Goal: Transaction & Acquisition: Subscribe to service/newsletter

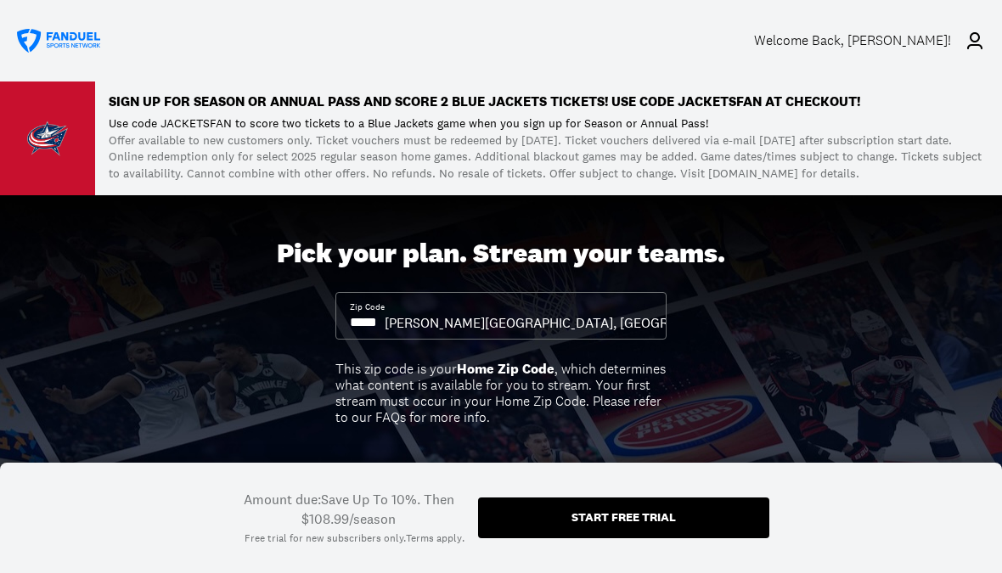
click at [685, 523] on div "Start free trial" at bounding box center [623, 518] width 291 height 41
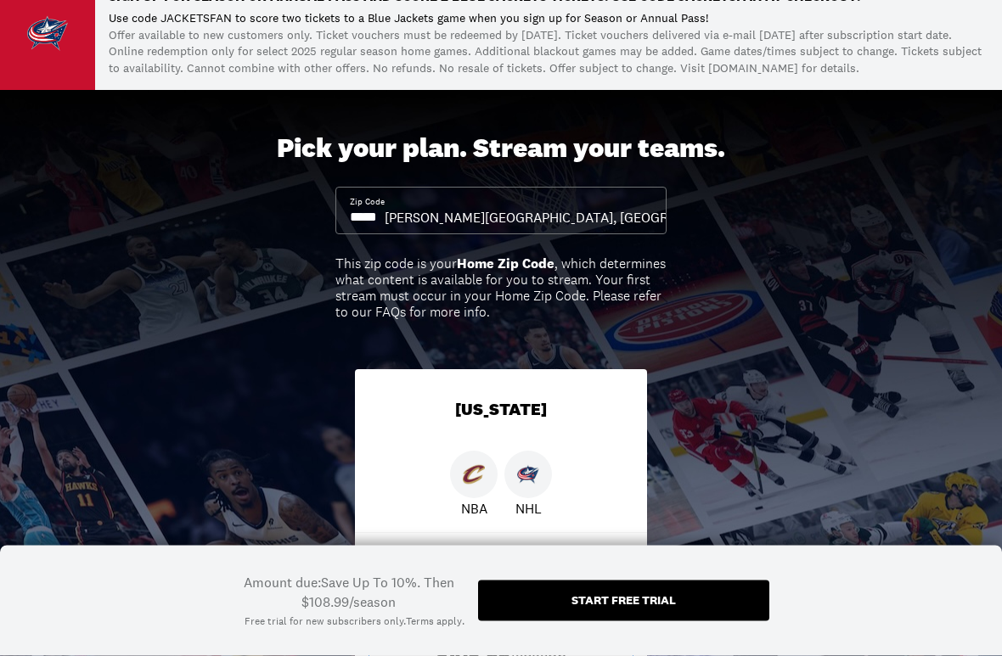
scroll to position [172, 0]
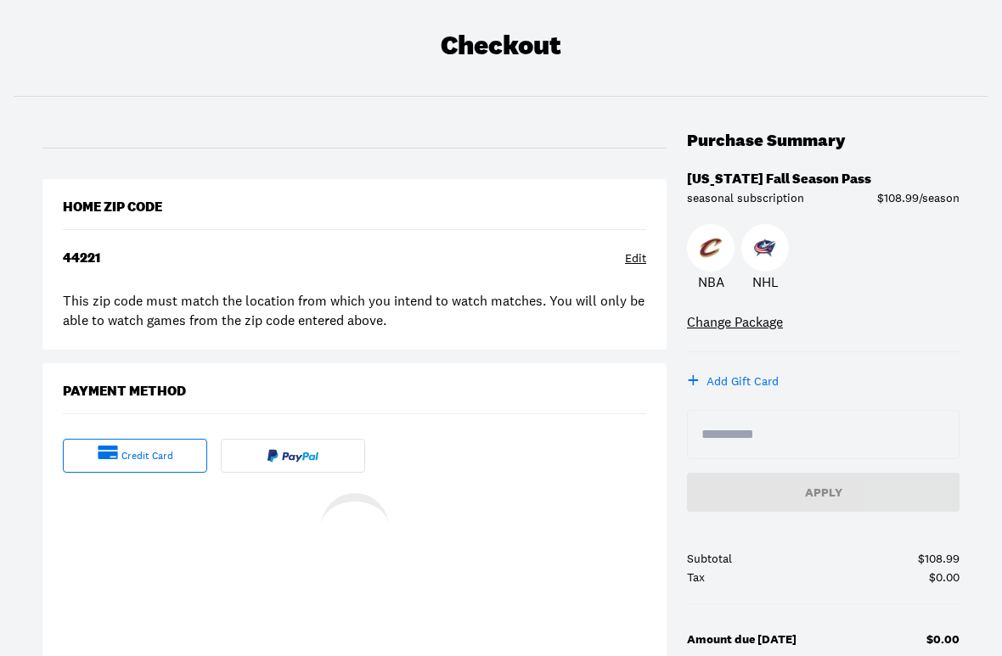
scroll to position [104, 0]
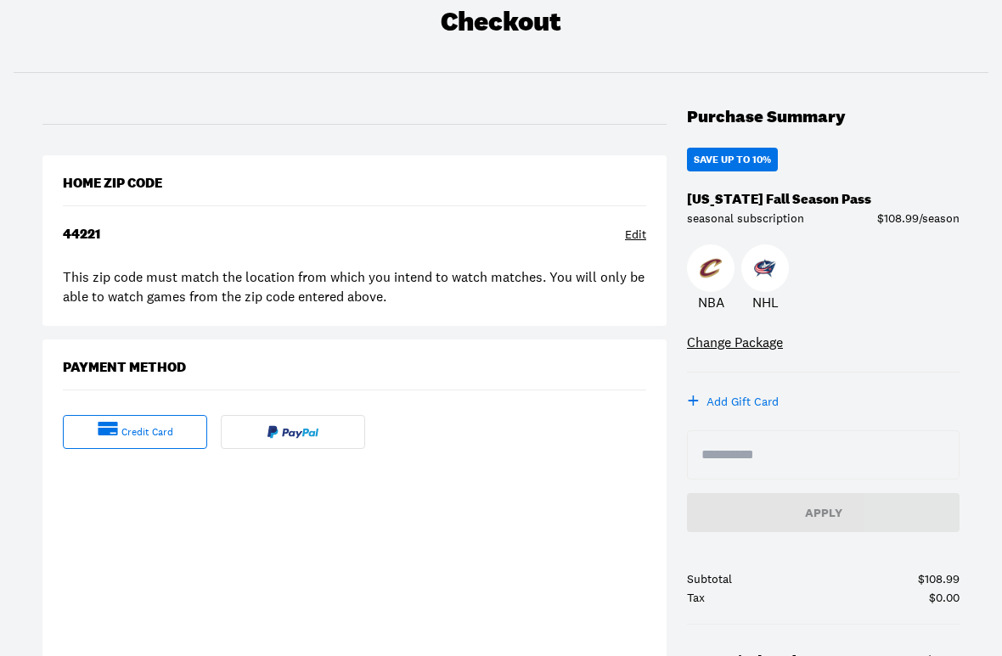
click at [158, 236] on div "44221 Edit" at bounding box center [354, 237] width 583 height 20
click at [157, 242] on div "44221 Edit" at bounding box center [354, 237] width 583 height 20
click at [656, 234] on div "Home Zip Code 44221 Edit This zip code must match the location from which you i…" at bounding box center [354, 240] width 624 height 171
click at [644, 230] on div "Edit" at bounding box center [635, 235] width 21 height 17
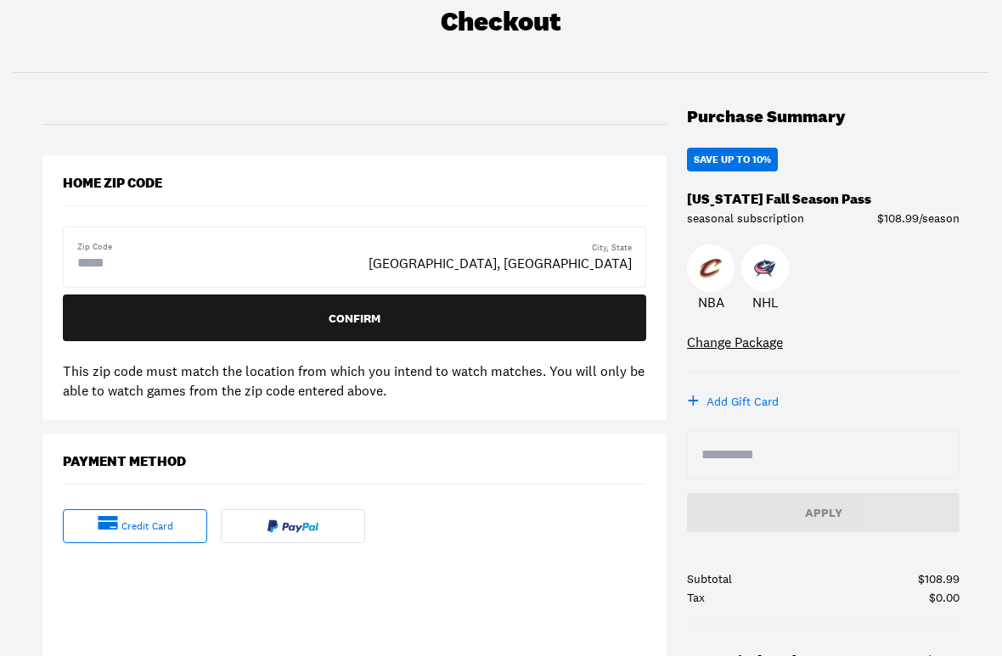
click at [638, 236] on div "Zip Code City, [GEOGRAPHIC_DATA], [GEOGRAPHIC_DATA]" at bounding box center [354, 257] width 583 height 61
click at [213, 267] on input "text" at bounding box center [145, 263] width 136 height 20
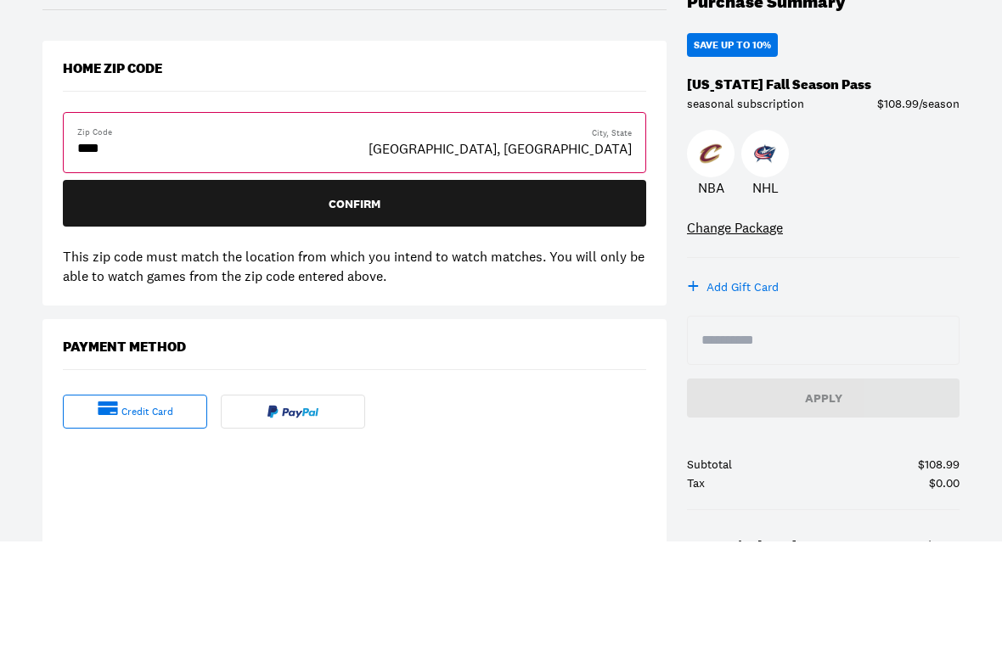
type input "*****"
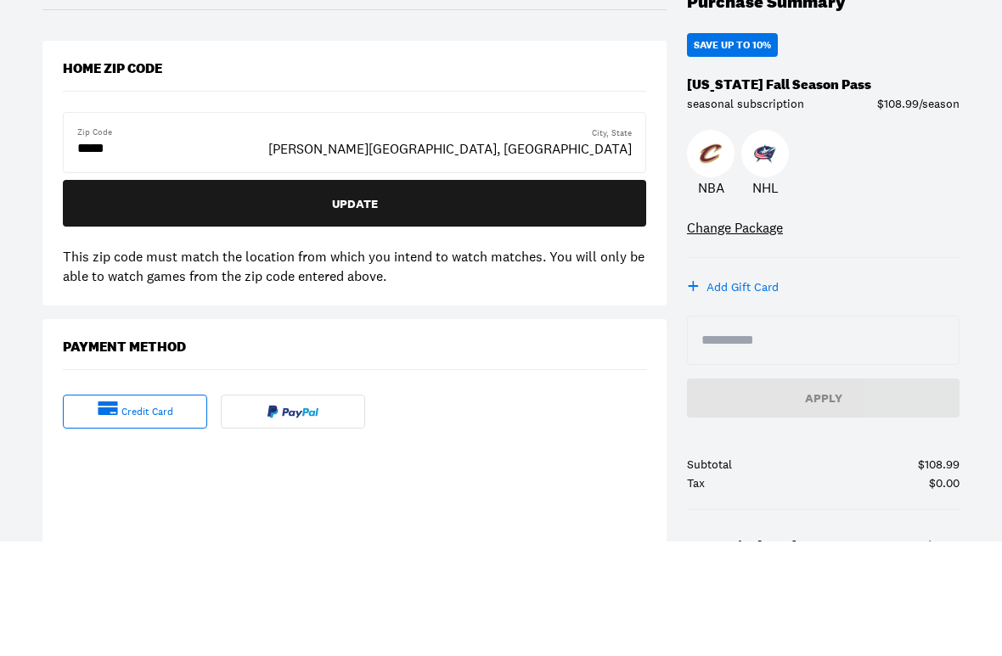
click at [404, 312] on div "Update" at bounding box center [354, 318] width 556 height 12
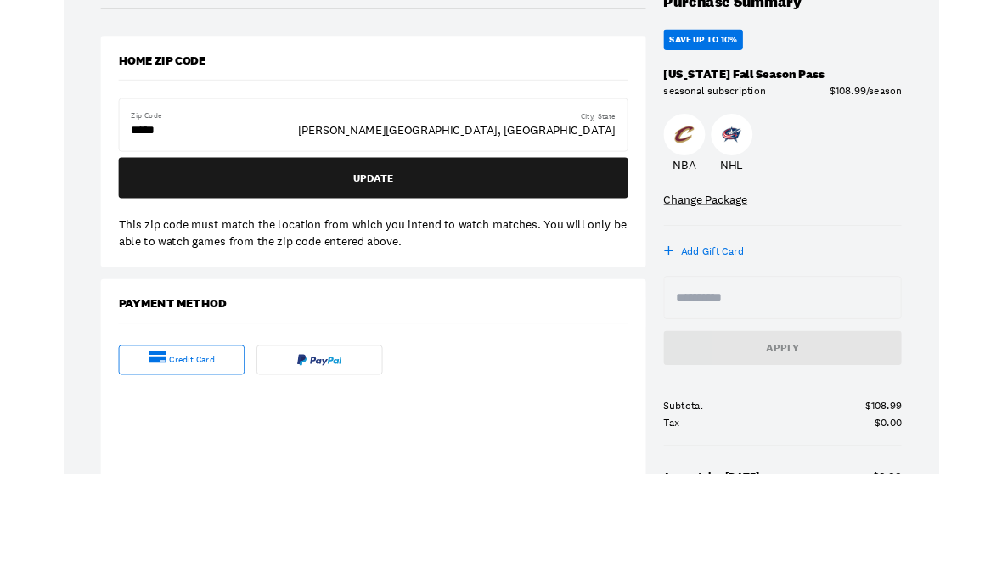
scroll to position [218, 0]
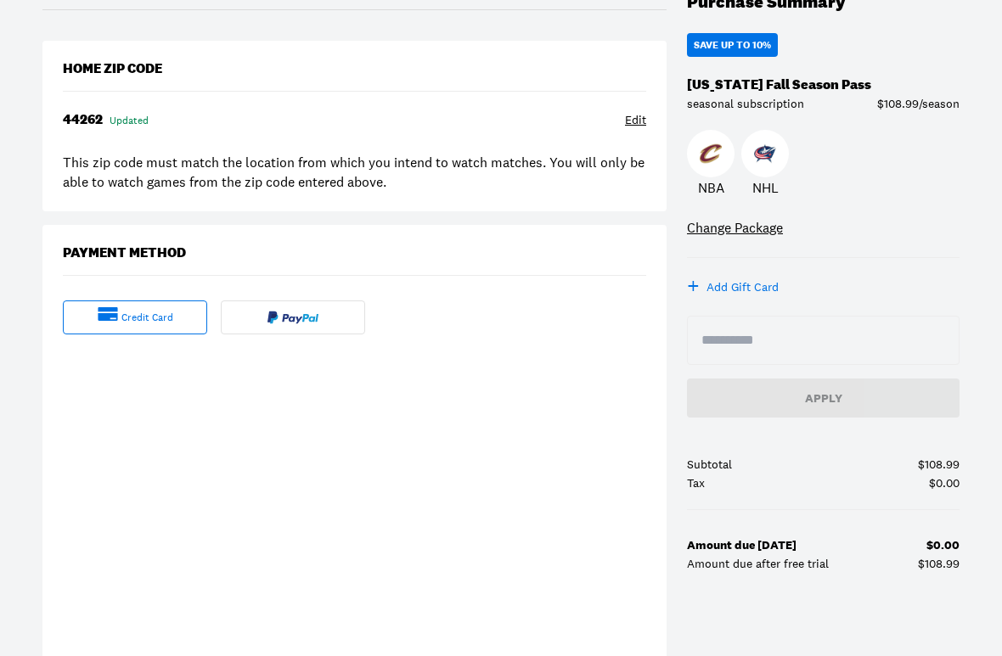
click at [170, 322] on div "credit card" at bounding box center [147, 318] width 52 height 14
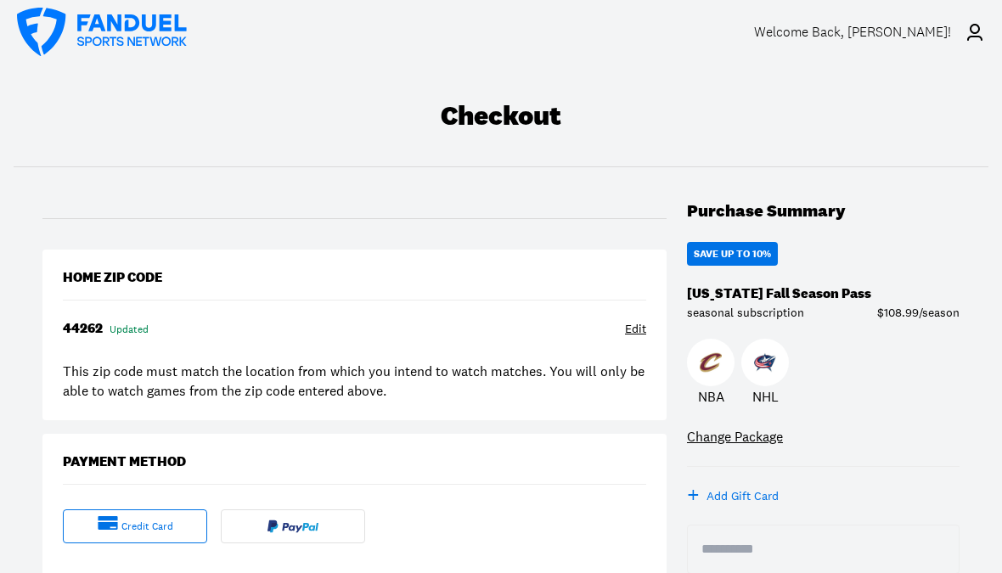
scroll to position [2, 0]
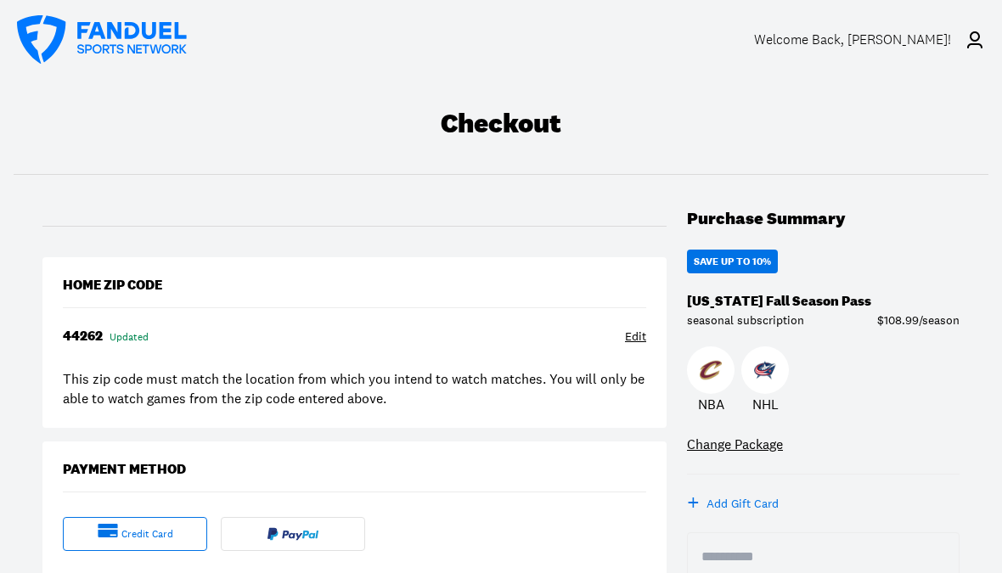
click at [955, 220] on div "Purchase Summary" at bounding box center [823, 219] width 273 height 20
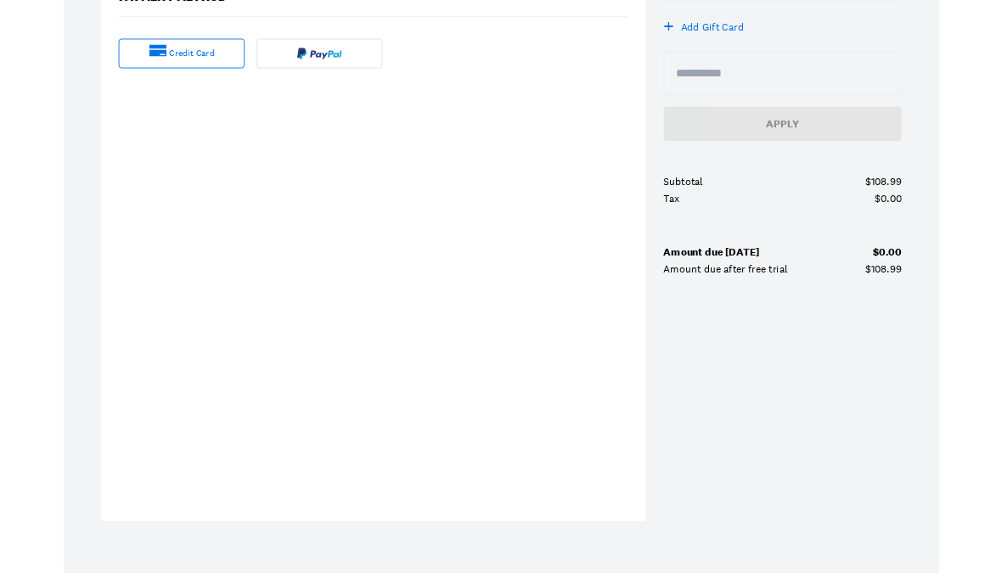
scroll to position [474, 0]
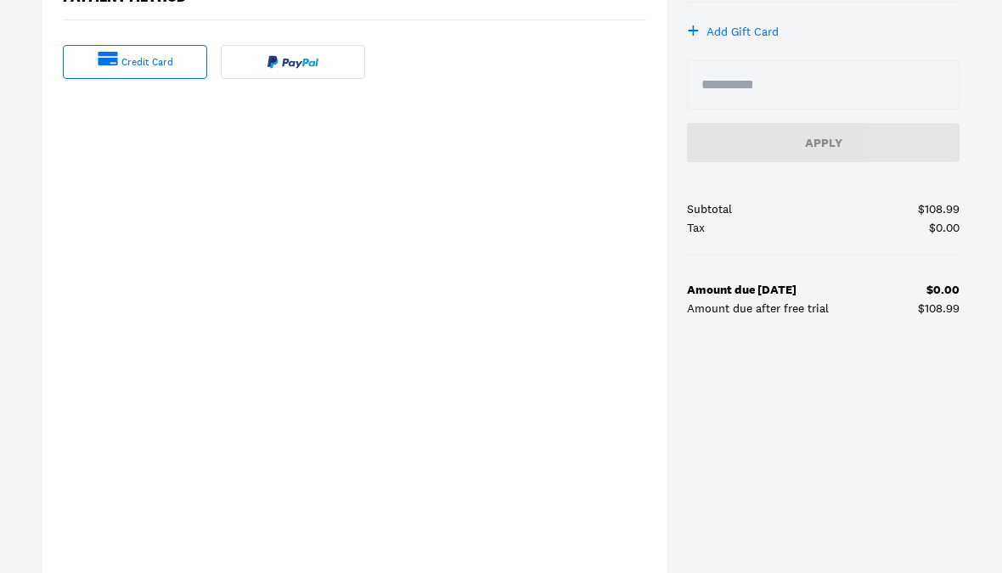
click at [144, 65] on div "credit card" at bounding box center [147, 62] width 52 height 14
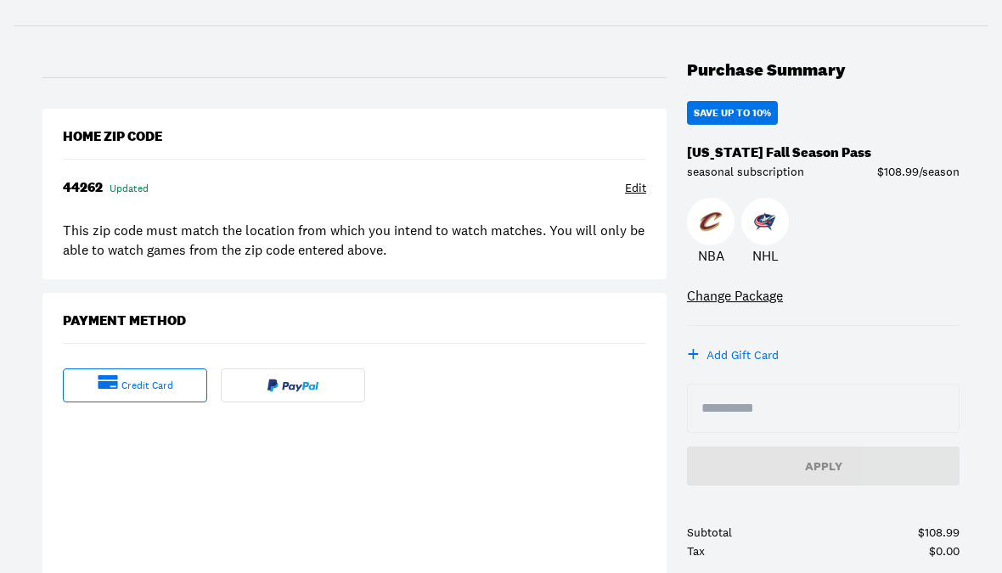
scroll to position [149, 0]
click at [710, 226] on img at bounding box center [711, 222] width 22 height 22
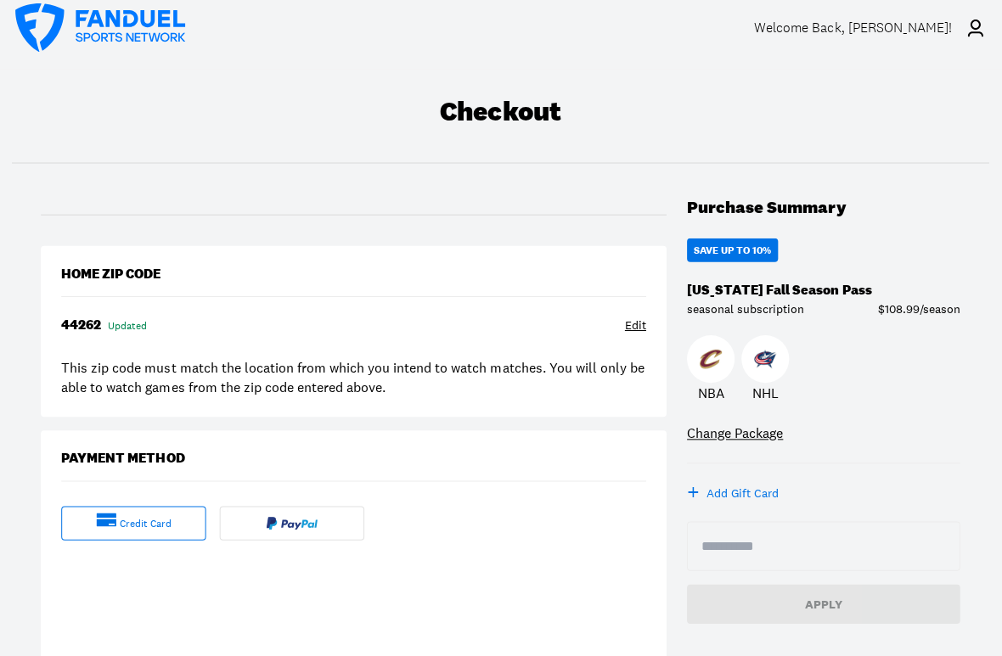
scroll to position [12, 0]
click at [864, 37] on div "Welcome Back , [PERSON_NAME]!" at bounding box center [852, 29] width 197 height 16
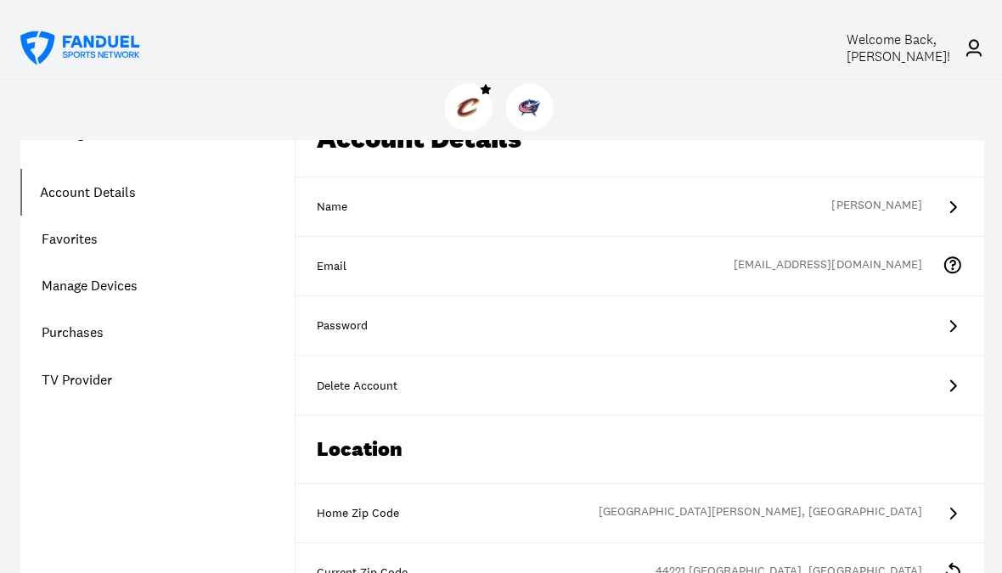
scroll to position [119, 0]
click at [79, 339] on link "Purchases" at bounding box center [156, 332] width 273 height 47
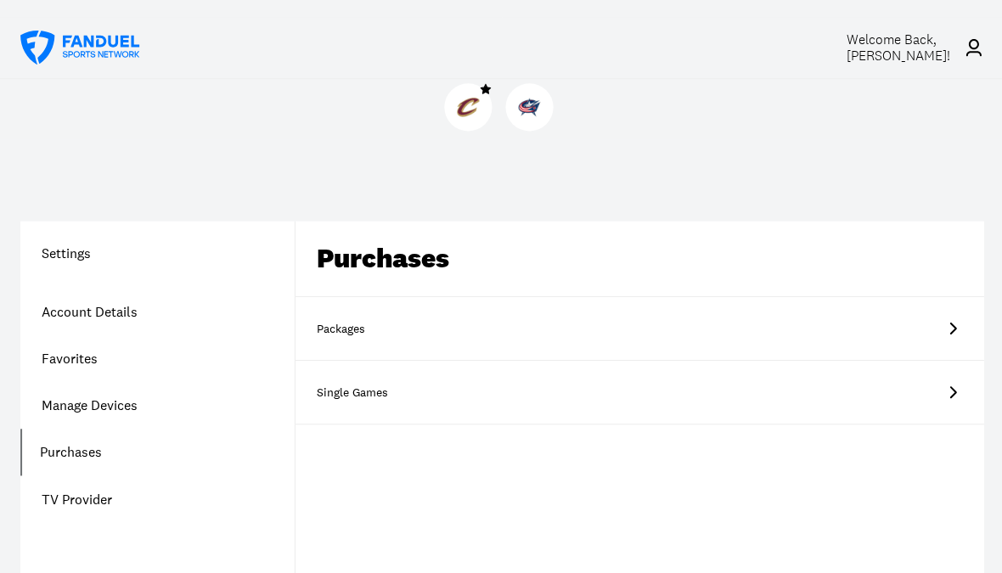
click at [580, 322] on link "Packages" at bounding box center [638, 328] width 687 height 64
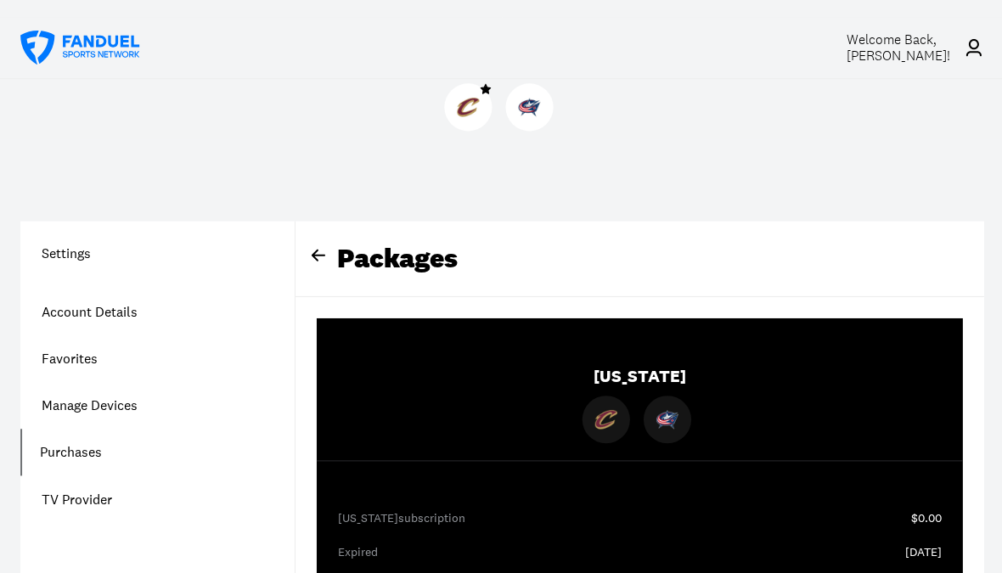
click at [951, 44] on div "Welcome Back, [PERSON_NAME] !" at bounding box center [902, 47] width 117 height 32
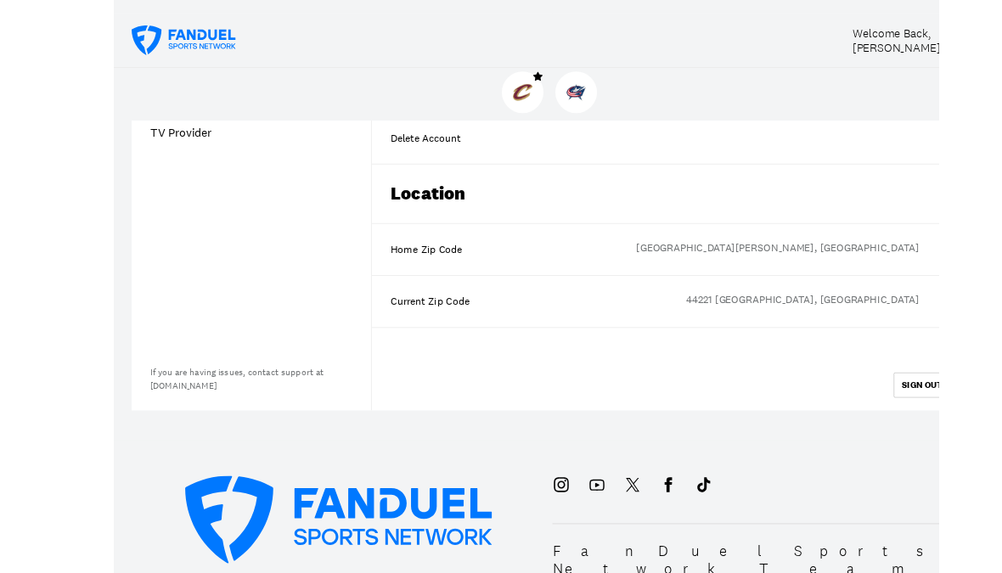
scroll to position [347, 0]
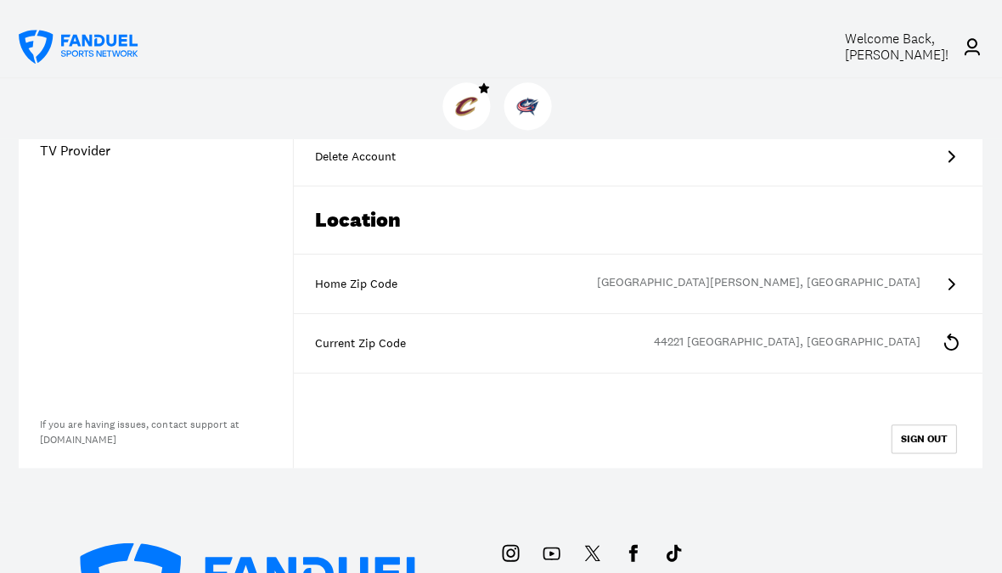
click at [942, 441] on button "SIGN OUT" at bounding box center [923, 439] width 65 height 29
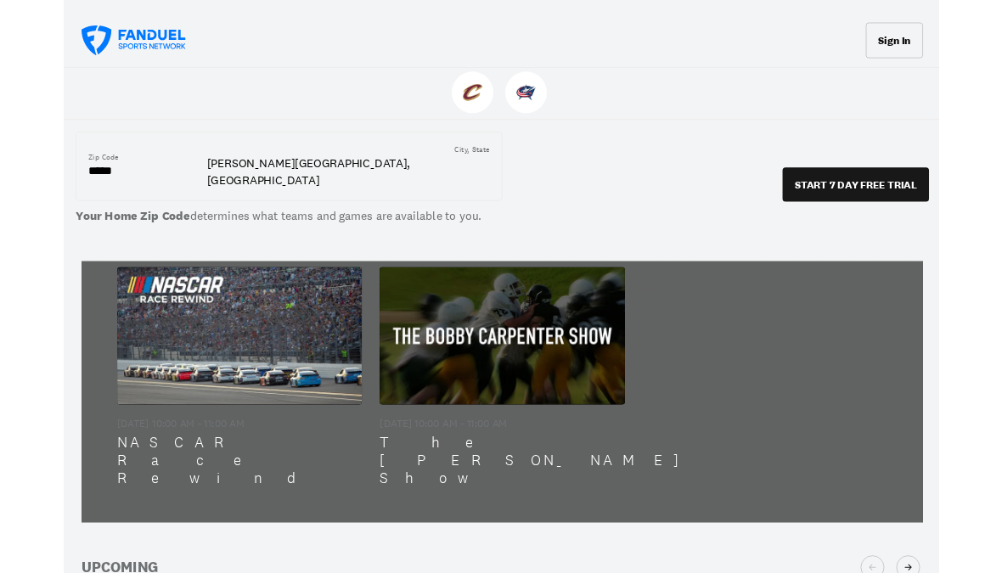
scroll to position [747, 0]
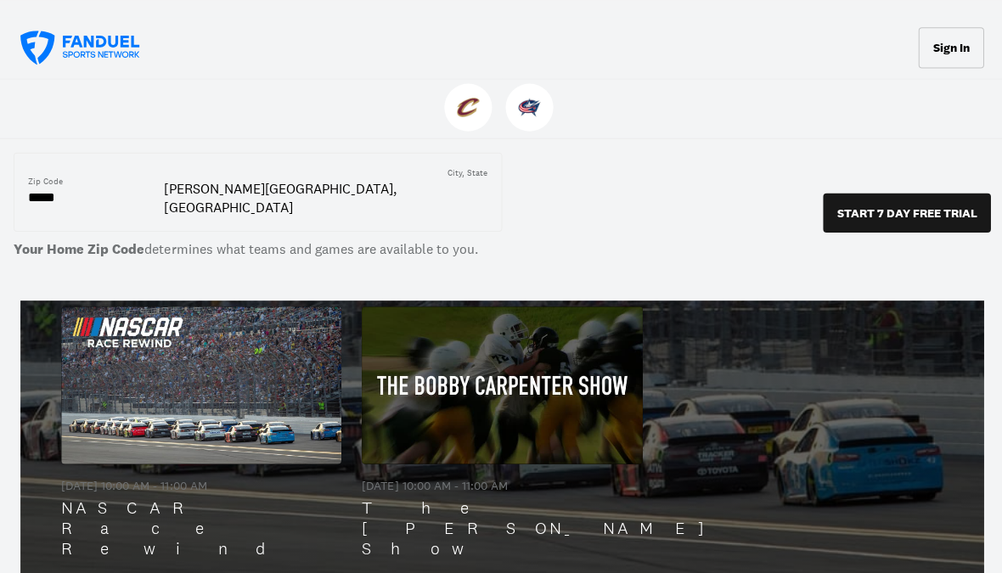
click at [912, 206] on p "START 7 DAY FREE TRIAL" at bounding box center [905, 212] width 140 height 12
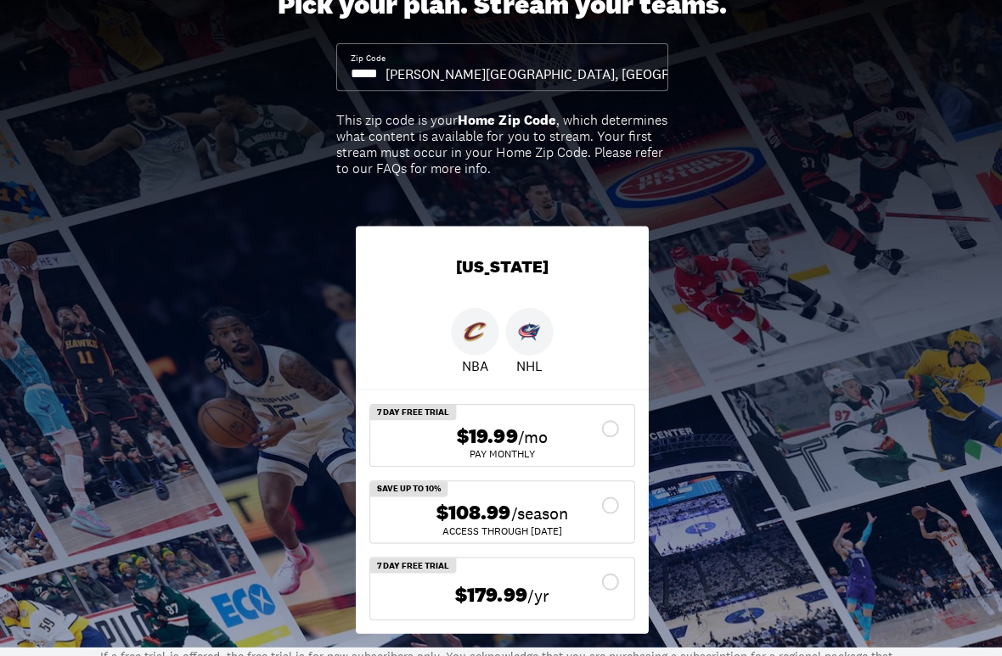
scroll to position [324, 0]
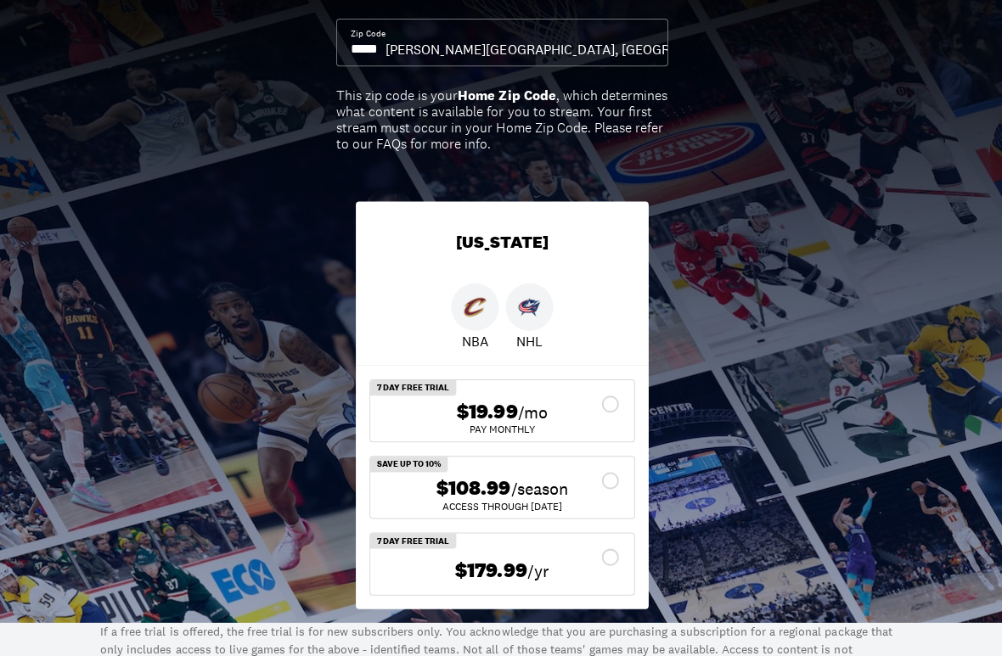
click at [592, 491] on div "$108.99 /season" at bounding box center [501, 489] width 236 height 25
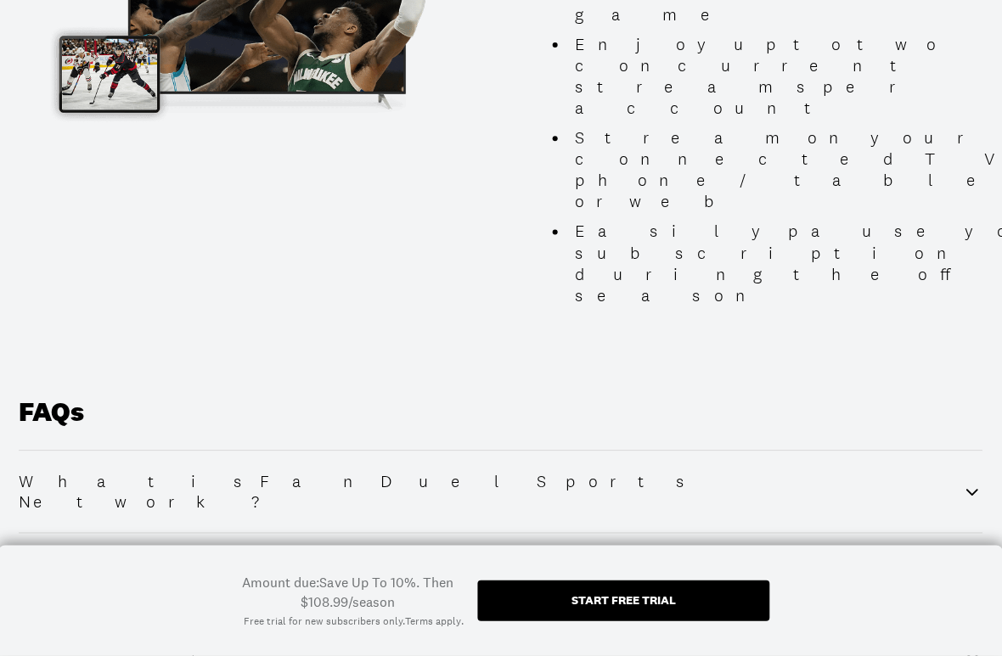
scroll to position [2301, 0]
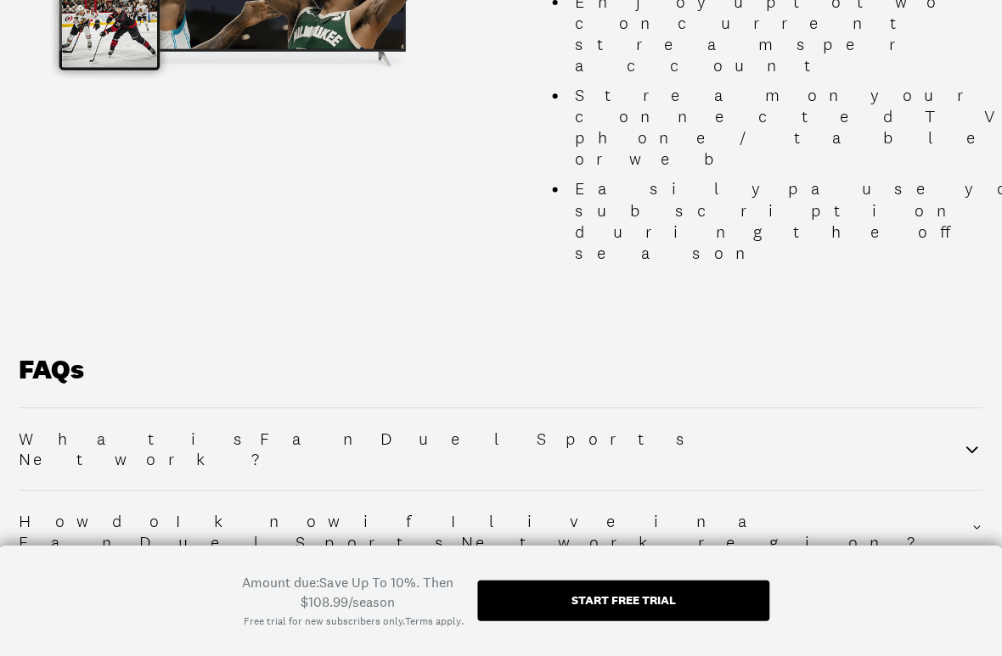
click at [652, 572] on div "Start free trial" at bounding box center [623, 600] width 104 height 12
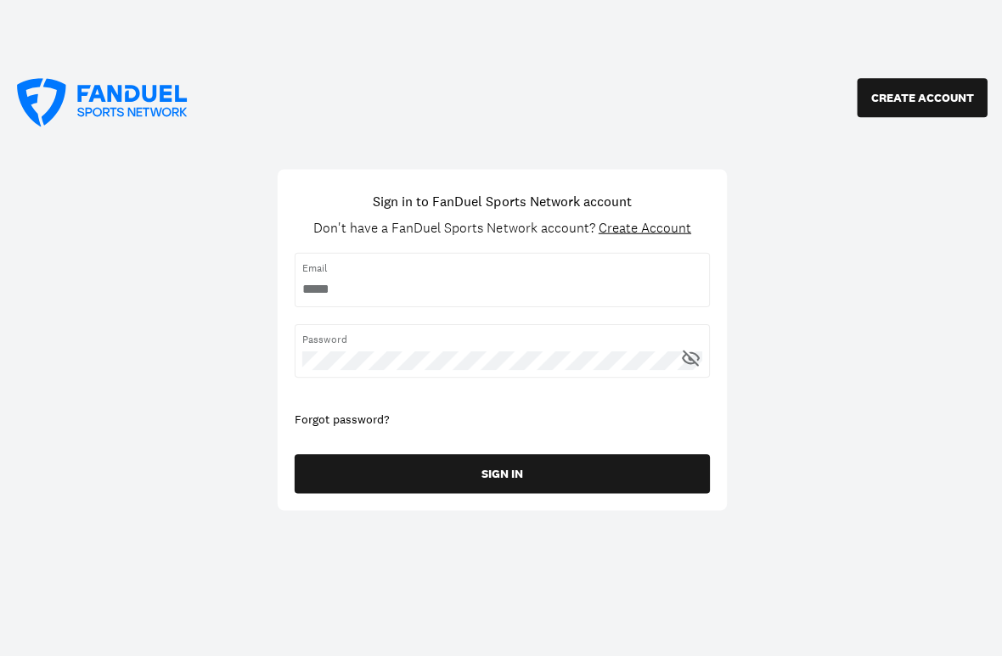
click at [407, 282] on input "username" at bounding box center [500, 288] width 399 height 19
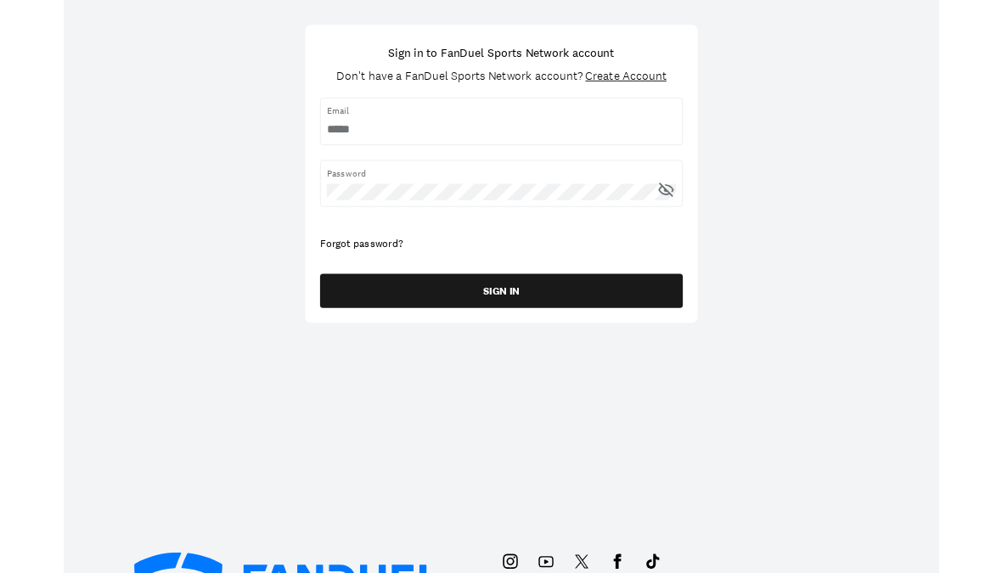
scroll to position [138, 0]
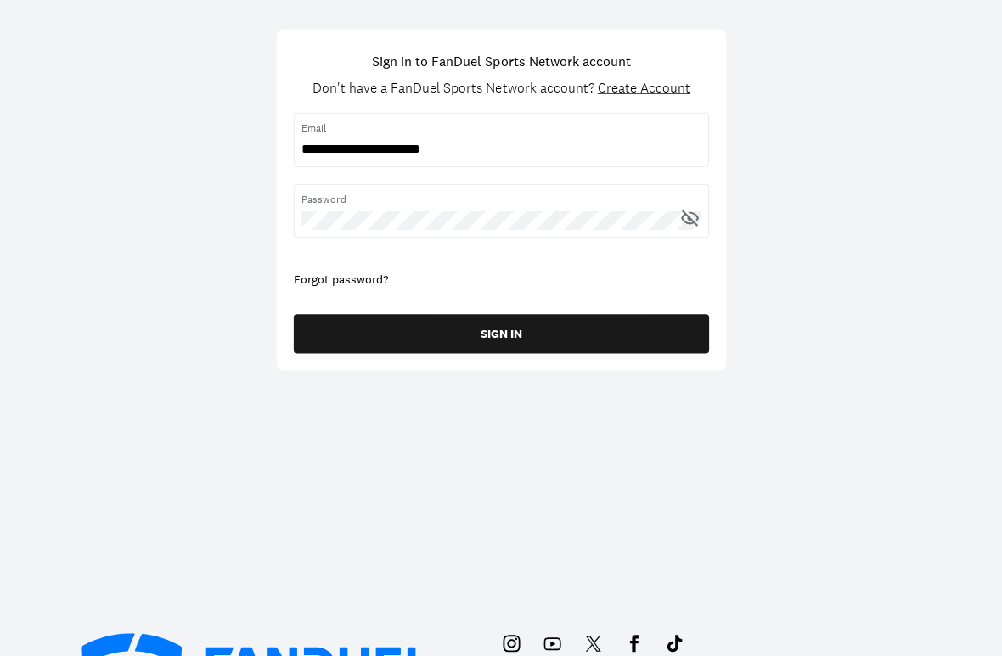
type input "**********"
click at [659, 92] on span "Create Account" at bounding box center [643, 89] width 93 height 18
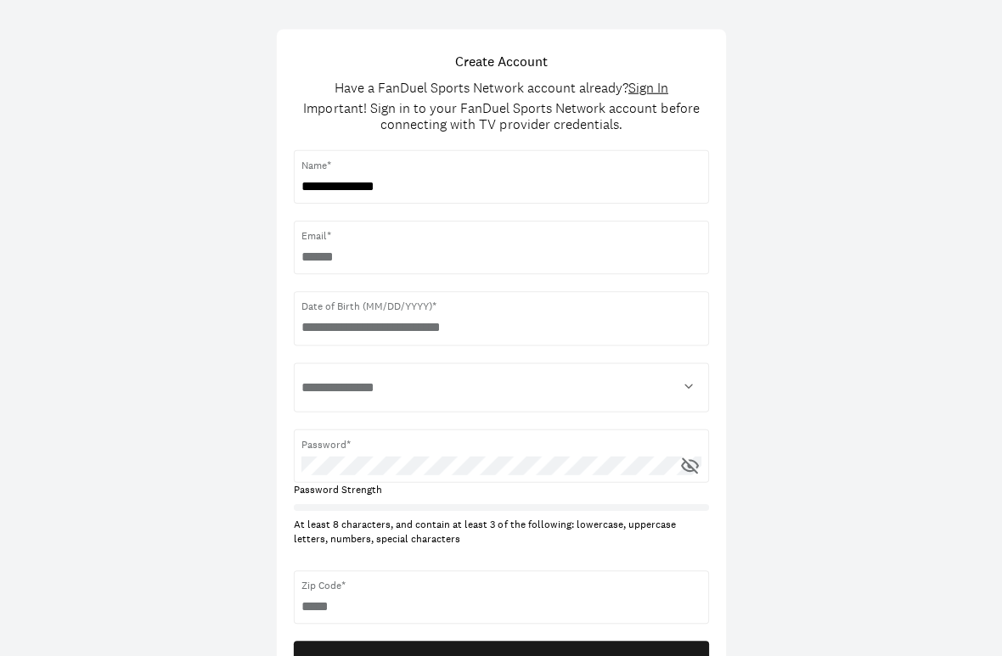
type input "**********"
click at [413, 249] on input "username" at bounding box center [500, 258] width 399 height 19
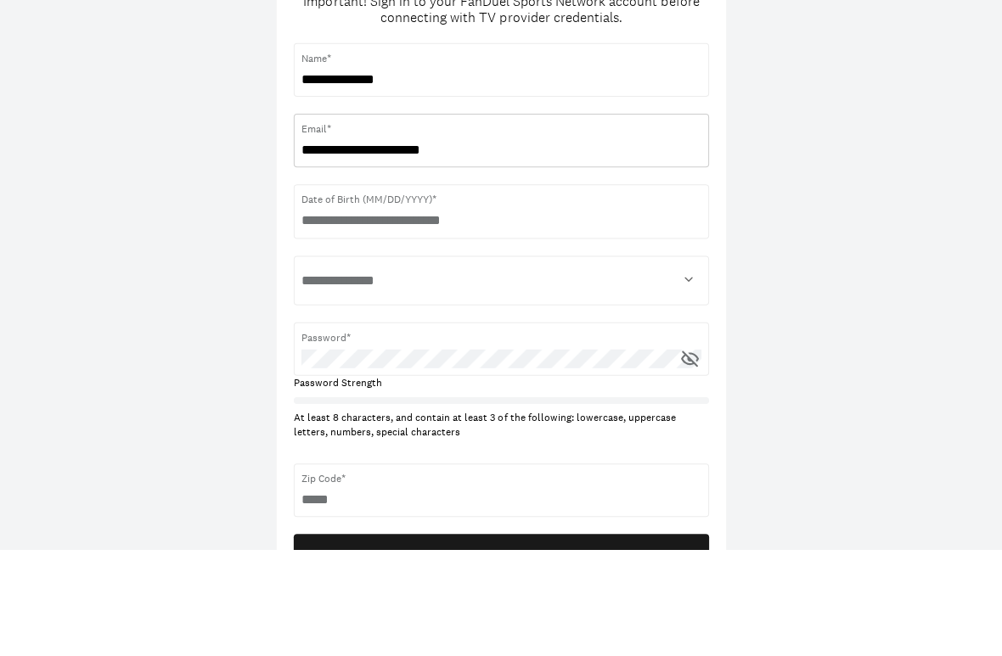
type input "**********"
click at [441, 319] on input "text" at bounding box center [500, 328] width 399 height 19
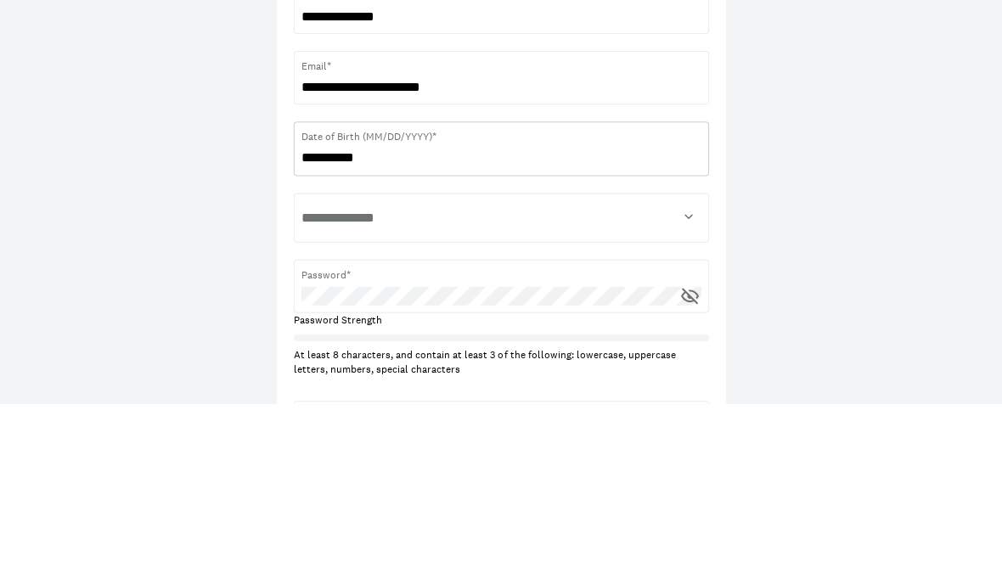
type input "**********"
click at [440, 371] on select "**********" at bounding box center [500, 388] width 399 height 34
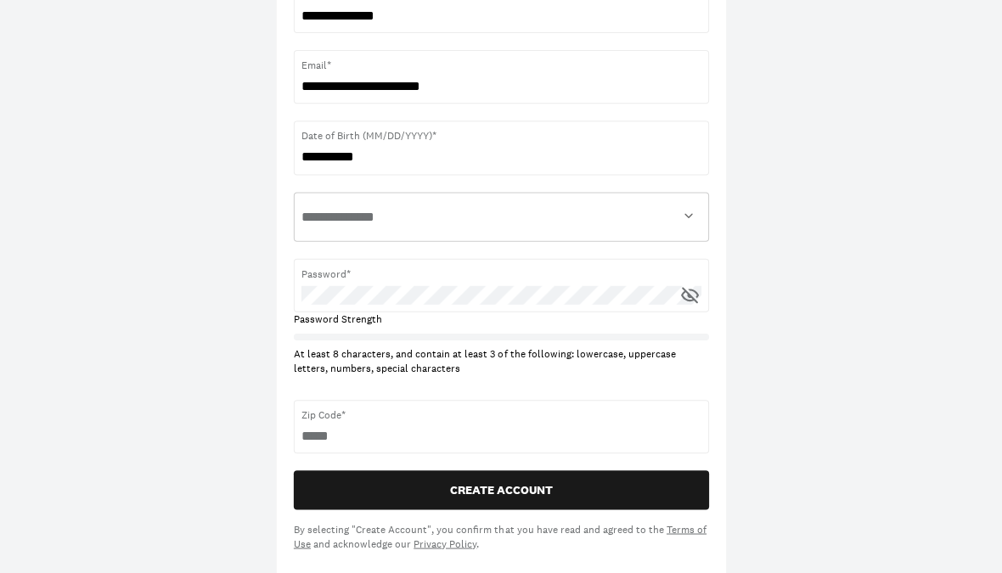
select select "****"
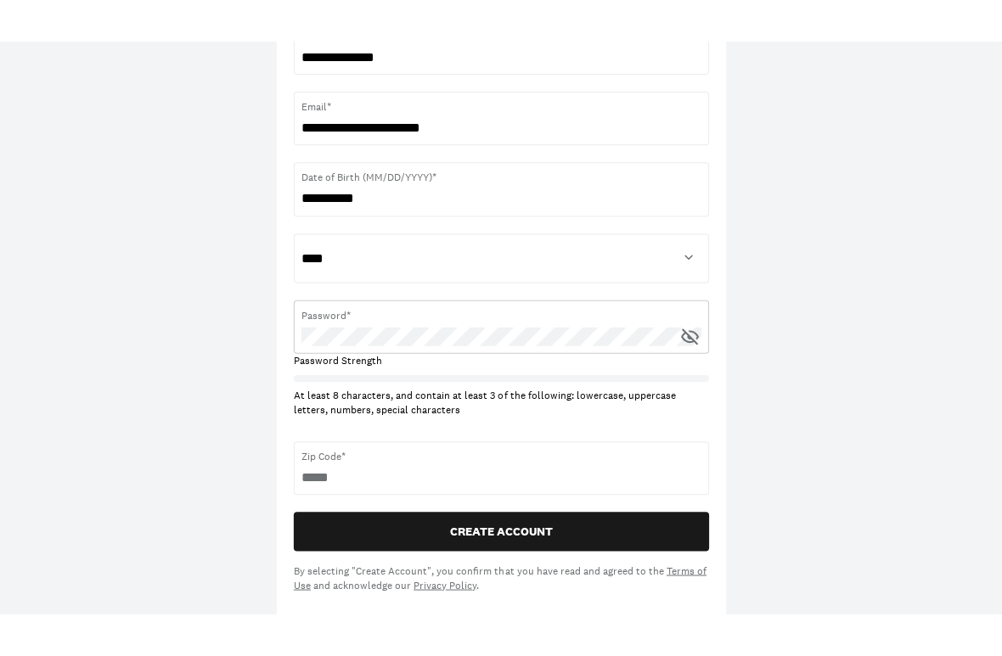
scroll to position [307, 0]
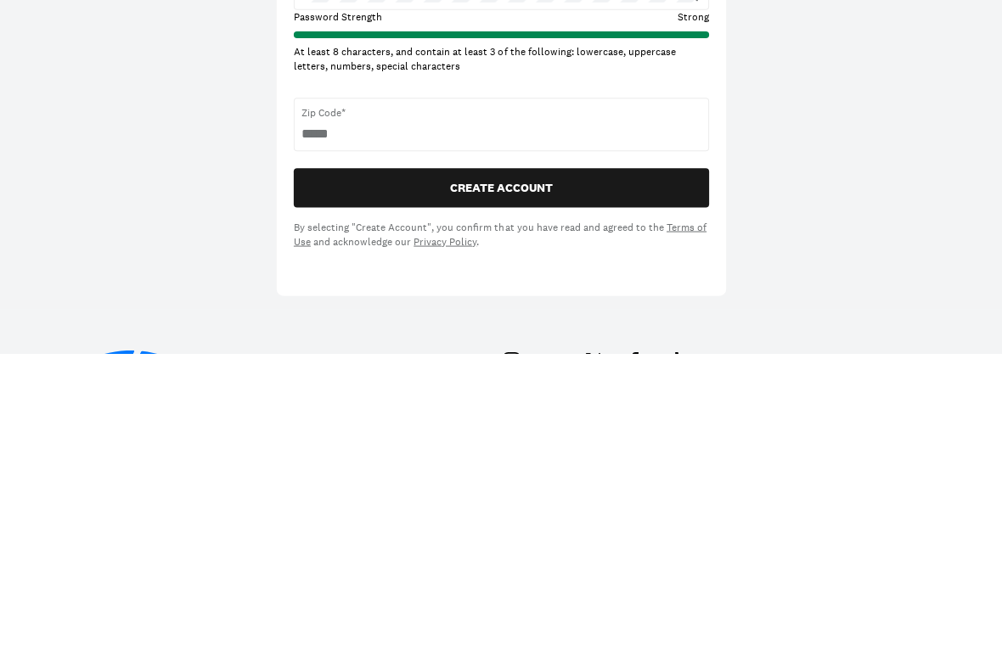
click at [518, 472] on button "CREATE ACCOUNT" at bounding box center [501, 491] width 414 height 39
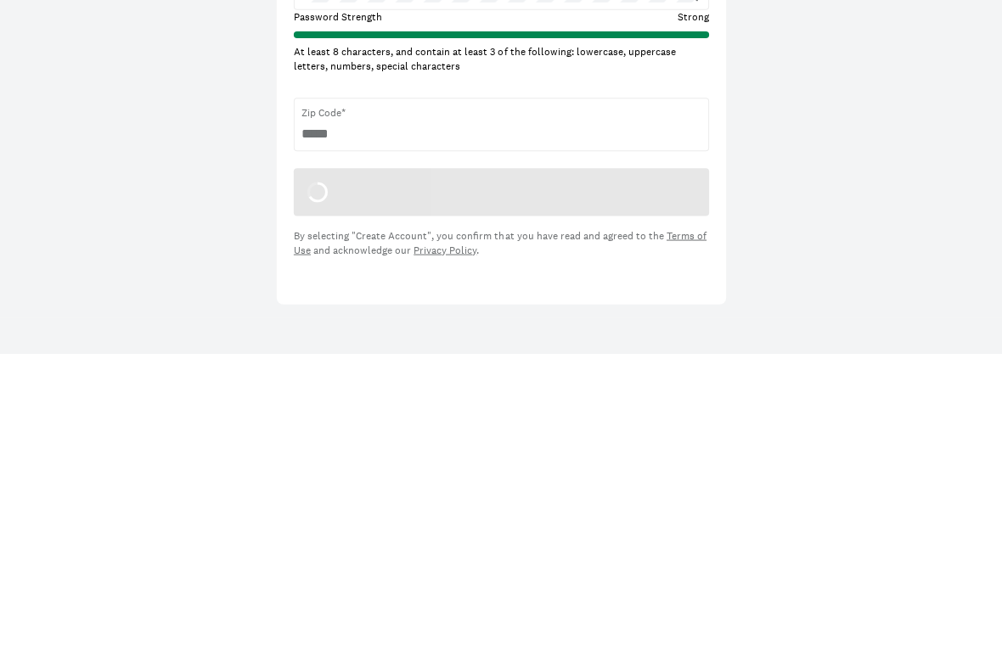
scroll to position [610, 0]
